Goal: Transaction & Acquisition: Purchase product/service

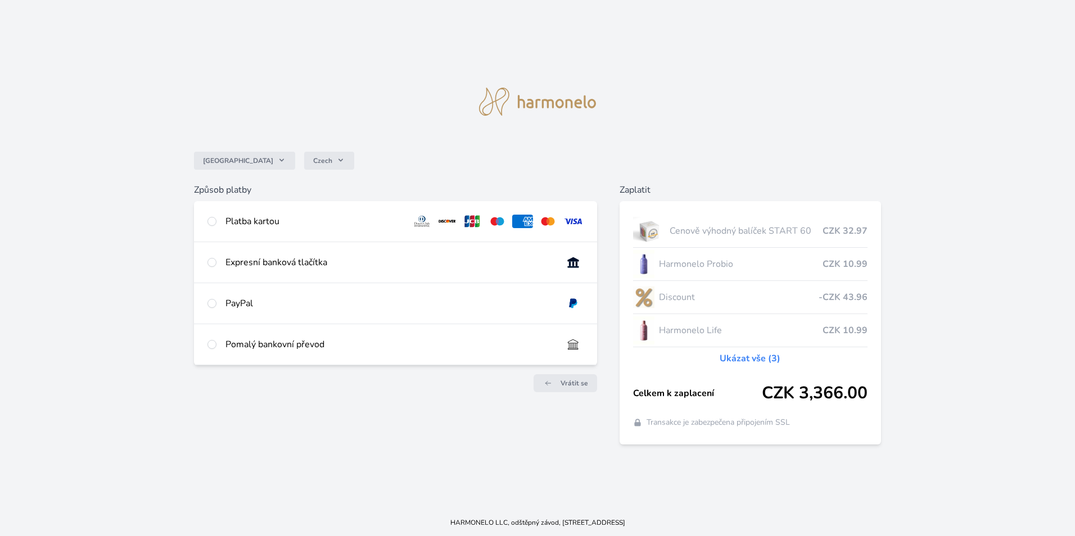
click at [206, 218] on div "Platba kartou" at bounding box center [395, 221] width 403 height 40
radio input "true"
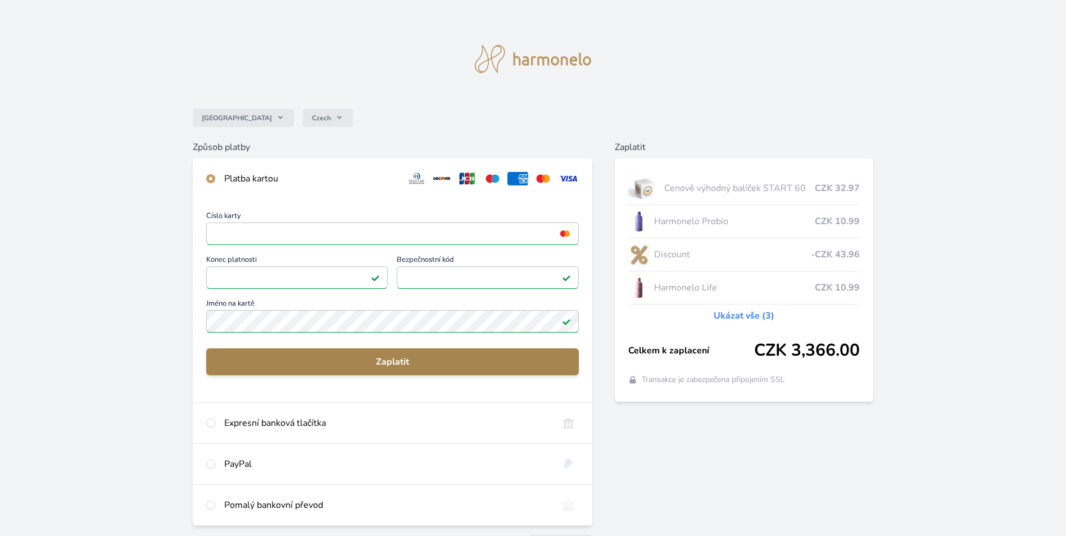
click at [395, 361] on span "Zaplatit" at bounding box center [392, 361] width 355 height 13
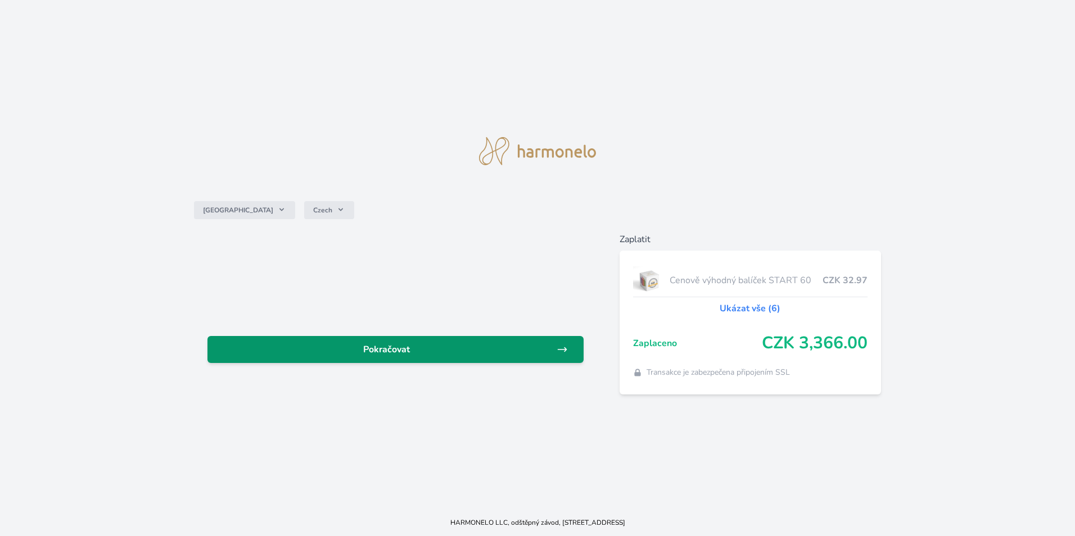
click at [460, 343] on span "Pokračovat" at bounding box center [386, 349] width 340 height 13
